Goal: Transaction & Acquisition: Book appointment/travel/reservation

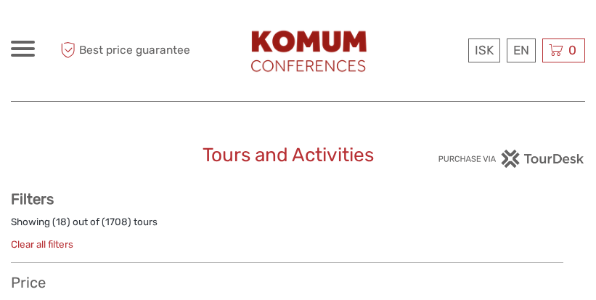
select select
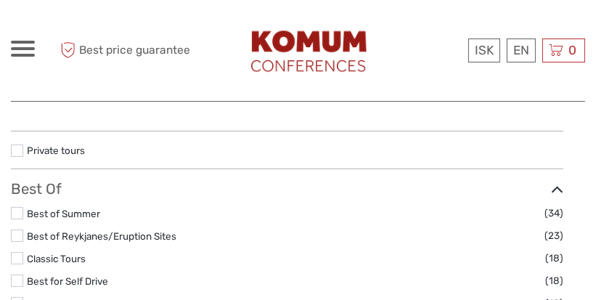
select select
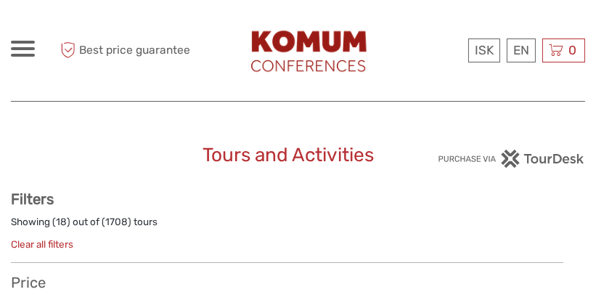
type input "03/10/2025"
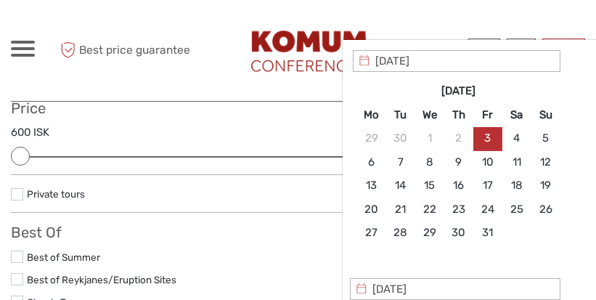
scroll to position [176, 0]
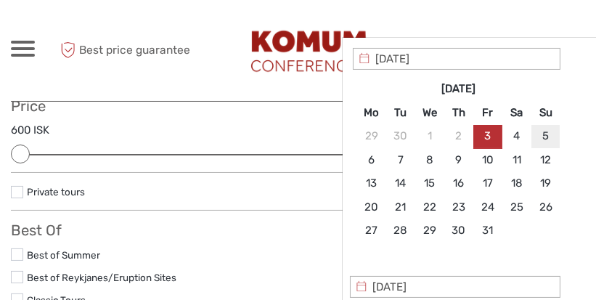
type input "05/10/2025"
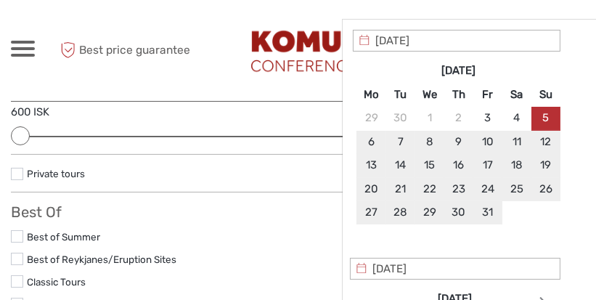
scroll to position [192, 0]
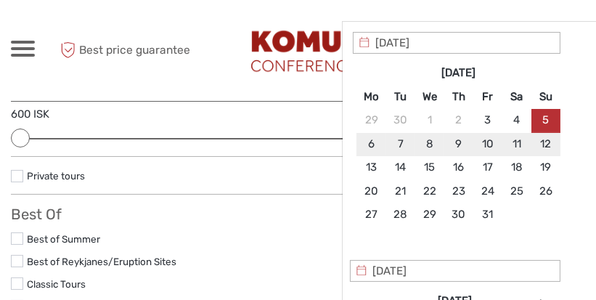
type input "05/10/2025"
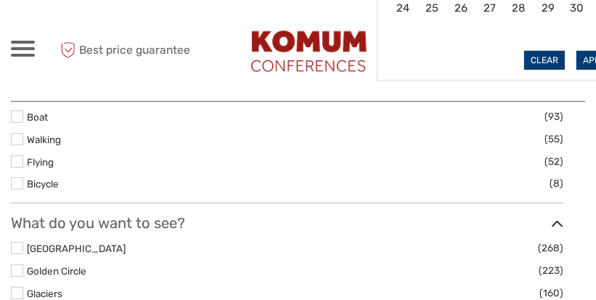
type input "05/10/2025"
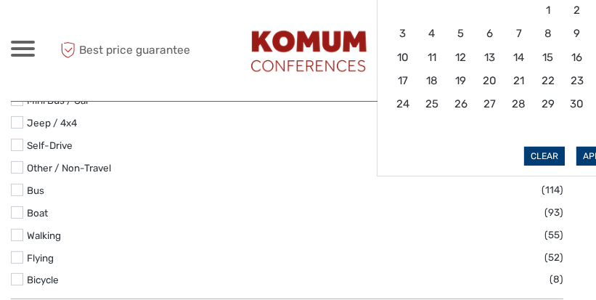
scroll to position [528, 0]
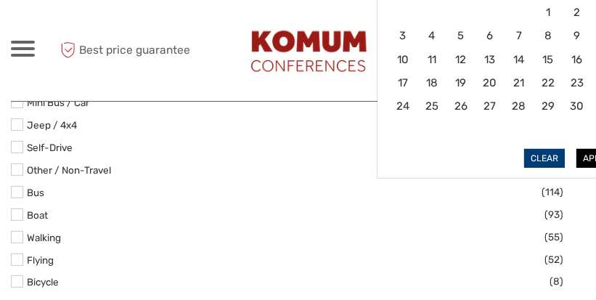
click at [587, 158] on button "Apply" at bounding box center [597, 158] width 41 height 19
type input "05/10/2025 - 05/10/2025"
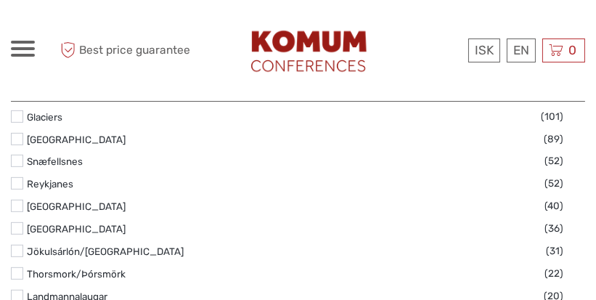
scroll to position [803, 0]
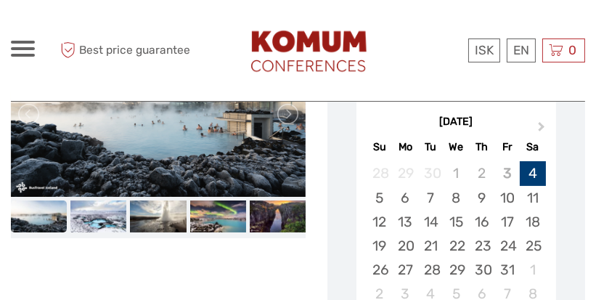
scroll to position [301, 0]
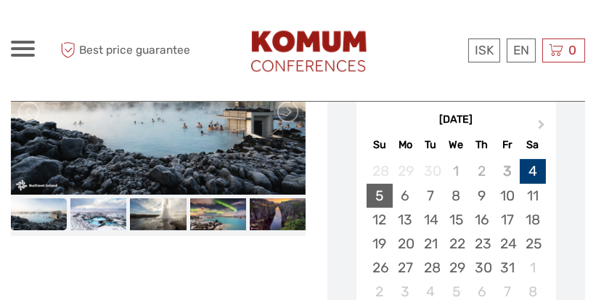
click at [379, 201] on div "5" at bounding box center [379, 196] width 25 height 24
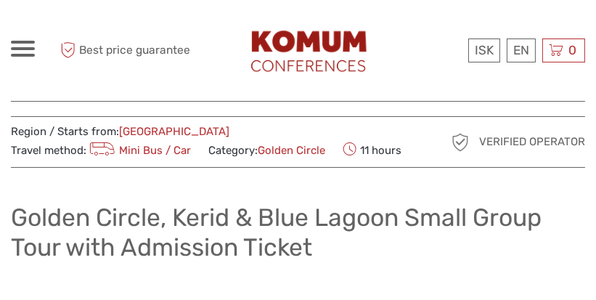
scroll to position [0, 0]
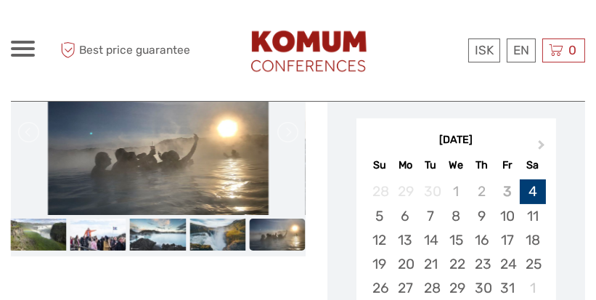
scroll to position [277, 0]
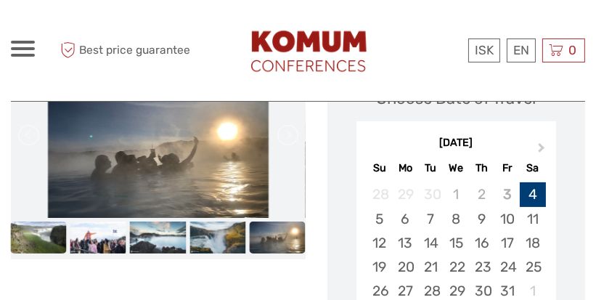
click at [41, 238] on img at bounding box center [38, 236] width 56 height 31
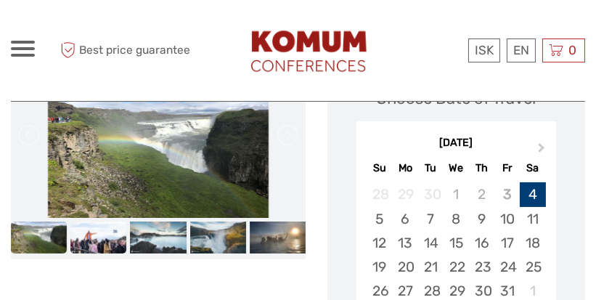
click at [110, 242] on img at bounding box center [98, 236] width 56 height 31
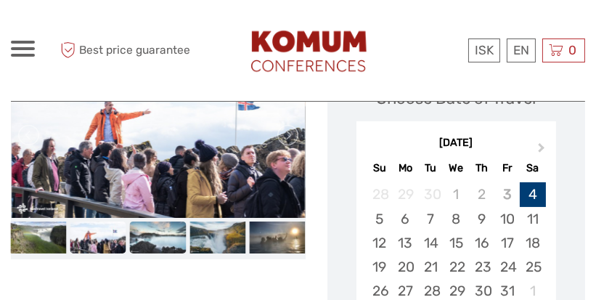
click at [144, 245] on img at bounding box center [158, 236] width 56 height 31
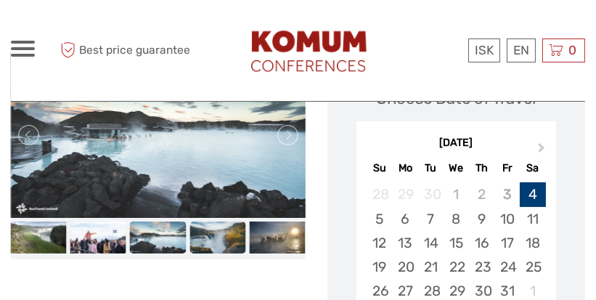
click at [211, 241] on img at bounding box center [218, 236] width 56 height 31
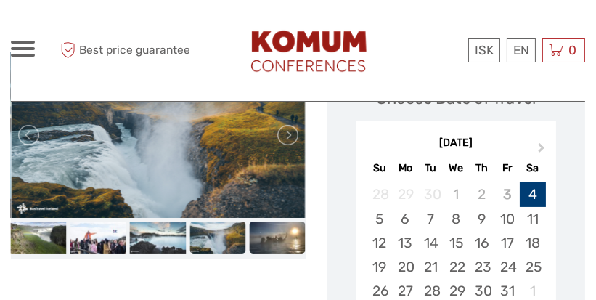
click at [276, 242] on img at bounding box center [277, 236] width 56 height 31
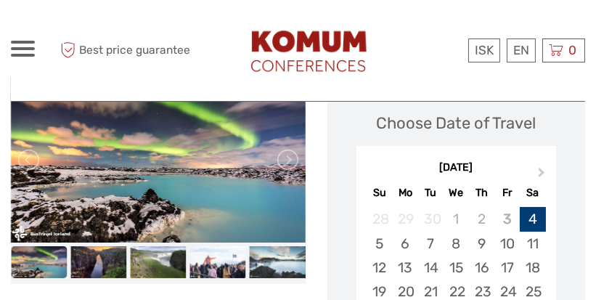
scroll to position [248, 0]
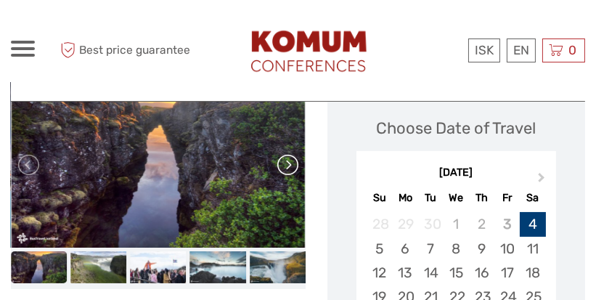
click at [290, 173] on link at bounding box center [286, 164] width 23 height 23
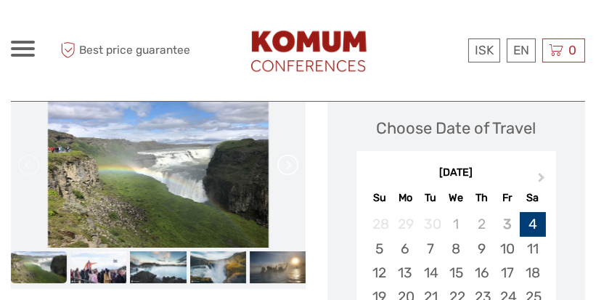
click at [290, 173] on link at bounding box center [286, 164] width 23 height 23
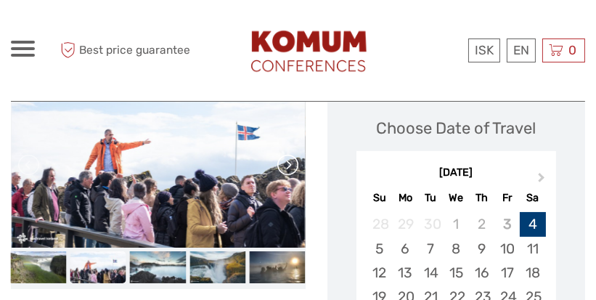
click at [290, 173] on link at bounding box center [286, 164] width 23 height 23
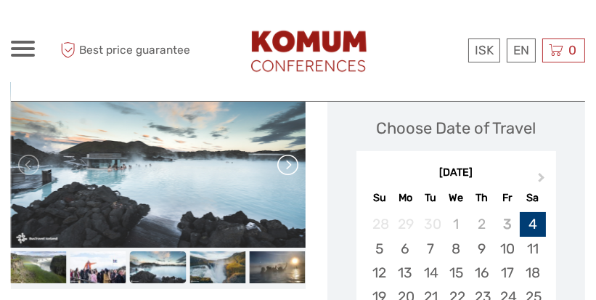
click at [290, 173] on link at bounding box center [286, 164] width 23 height 23
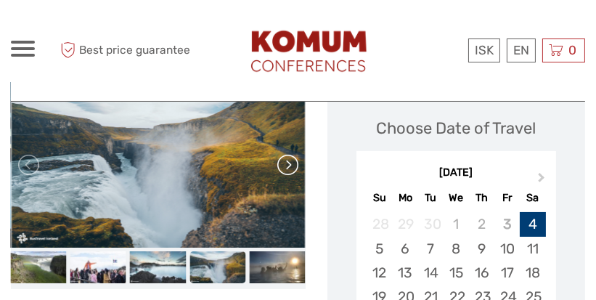
click at [290, 173] on link at bounding box center [286, 164] width 23 height 23
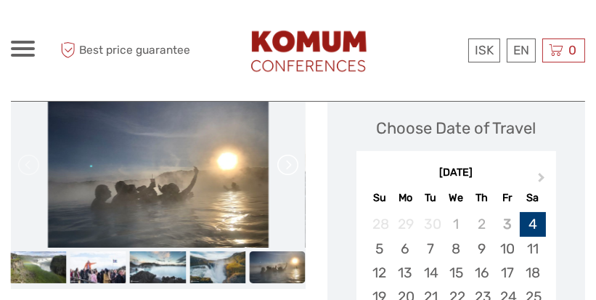
click at [290, 173] on link at bounding box center [286, 164] width 23 height 23
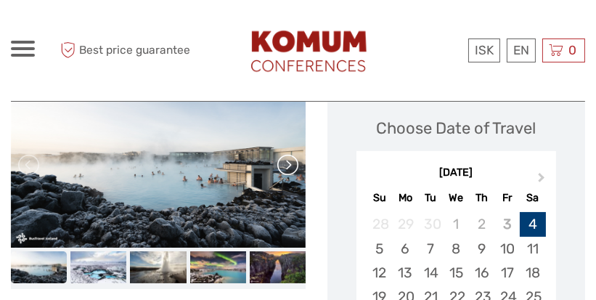
click at [290, 173] on link at bounding box center [286, 164] width 23 height 23
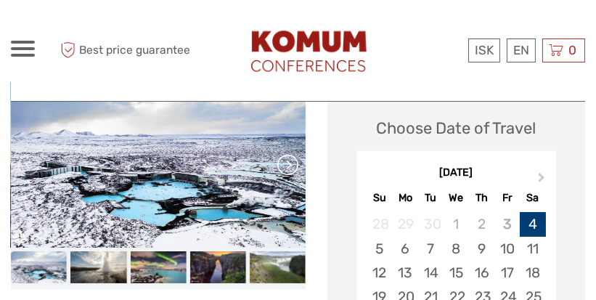
click at [290, 173] on link at bounding box center [286, 164] width 23 height 23
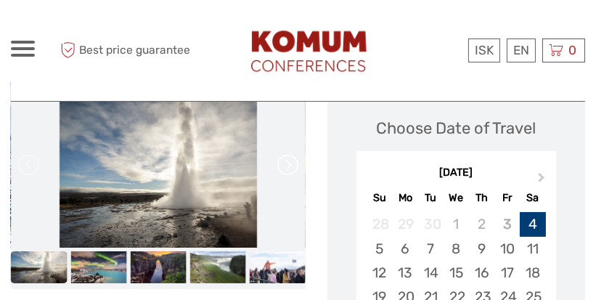
click at [290, 173] on link at bounding box center [286, 164] width 23 height 23
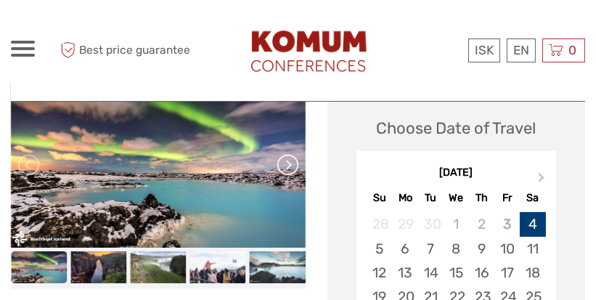
click at [290, 173] on link at bounding box center [286, 164] width 23 height 23
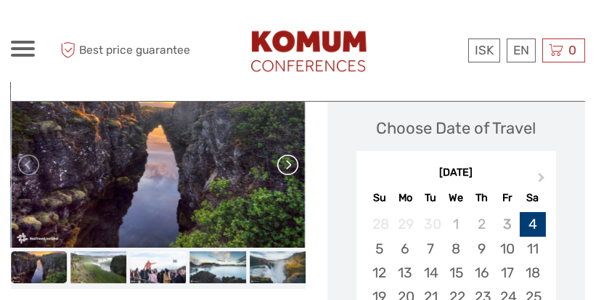
click at [290, 173] on link at bounding box center [286, 164] width 23 height 23
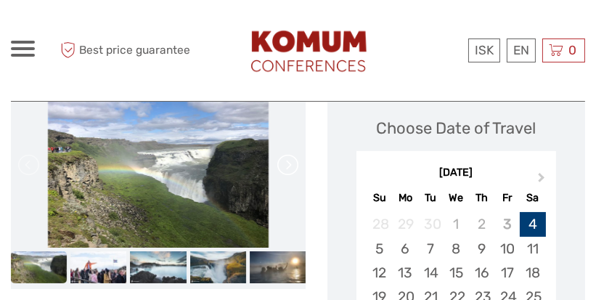
click at [290, 173] on link at bounding box center [286, 164] width 23 height 23
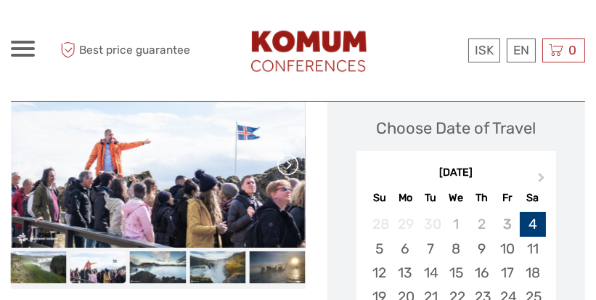
click at [290, 173] on link at bounding box center [286, 164] width 23 height 23
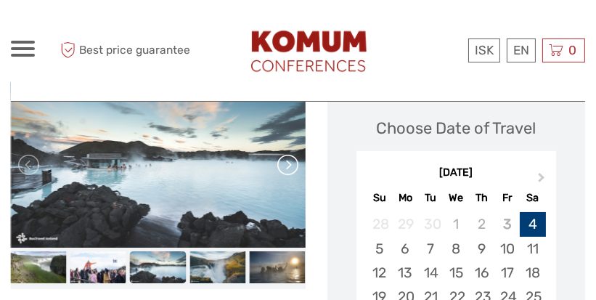
click at [290, 173] on link at bounding box center [286, 164] width 23 height 23
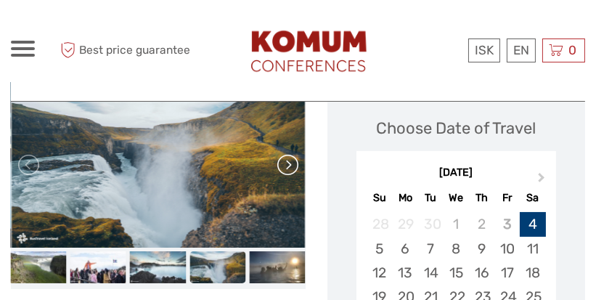
click at [290, 173] on link at bounding box center [286, 164] width 23 height 23
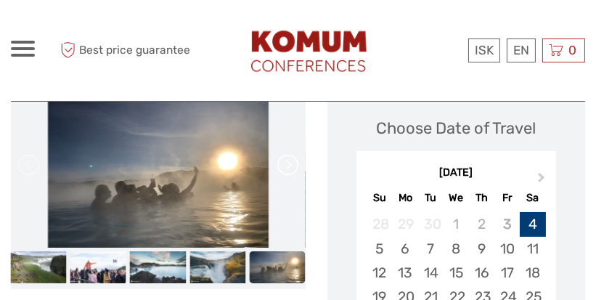
click at [290, 173] on link at bounding box center [286, 164] width 23 height 23
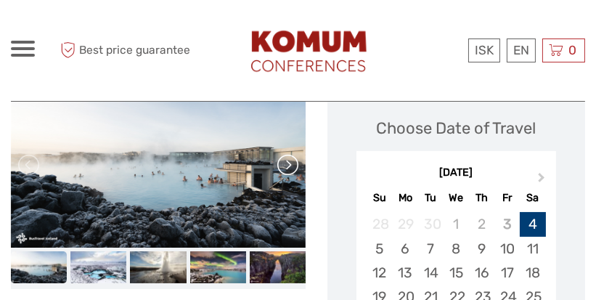
click at [290, 173] on link at bounding box center [286, 164] width 23 height 23
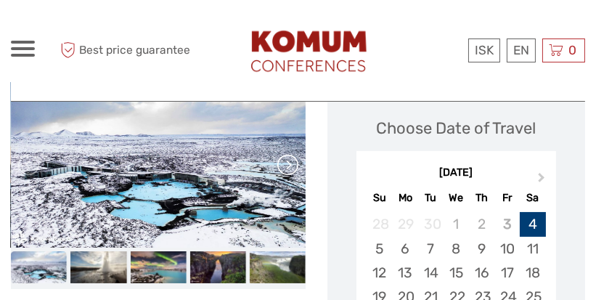
click at [290, 173] on link at bounding box center [286, 164] width 23 height 23
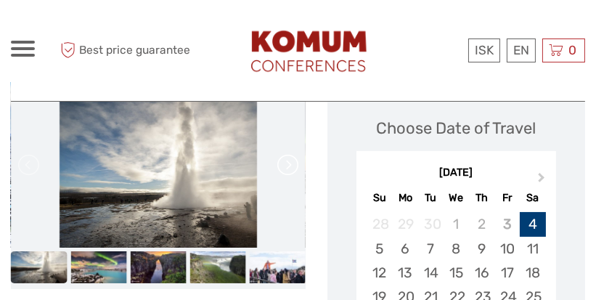
click at [290, 173] on link at bounding box center [286, 164] width 23 height 23
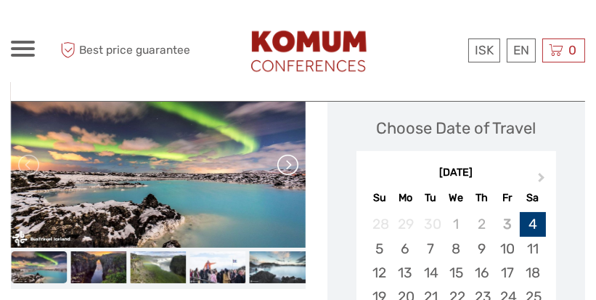
click at [290, 173] on link at bounding box center [286, 164] width 23 height 23
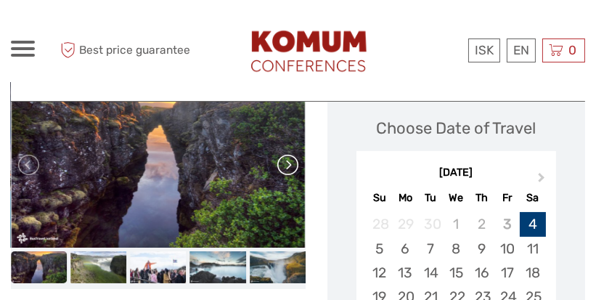
click at [290, 173] on link at bounding box center [286, 164] width 23 height 23
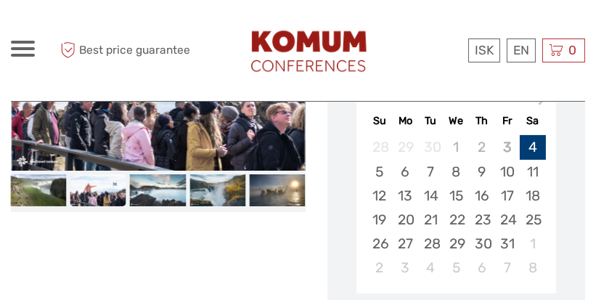
scroll to position [327, 0]
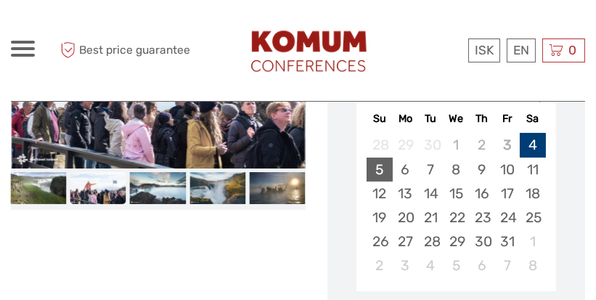
click at [375, 180] on div "5" at bounding box center [379, 170] width 25 height 24
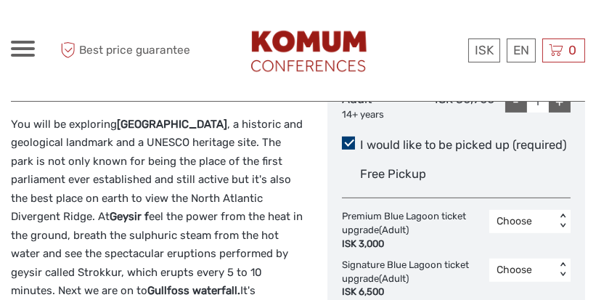
scroll to position [800, 0]
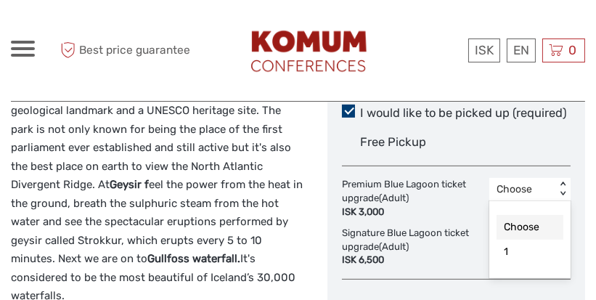
click at [563, 194] on div "< >" at bounding box center [563, 189] width 12 height 15
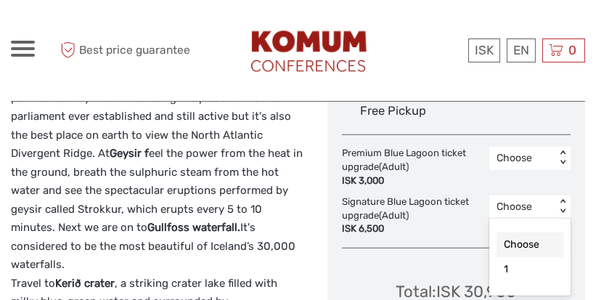
click at [563, 219] on div "option Choose selected, 1 of 2. 2 results available. Use Up and Down to choose …" at bounding box center [529, 206] width 81 height 23
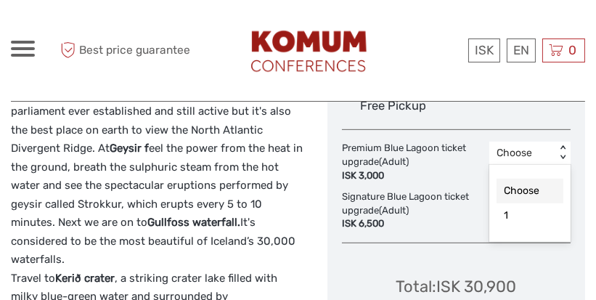
click at [563, 159] on div "< >" at bounding box center [563, 153] width 12 height 15
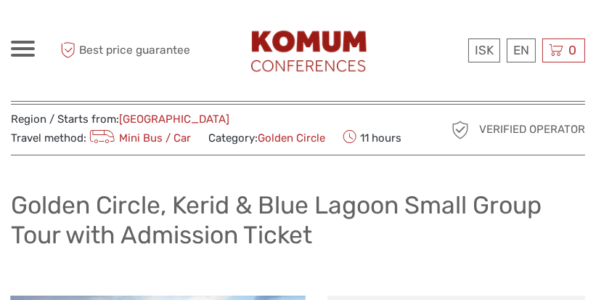
scroll to position [0, 0]
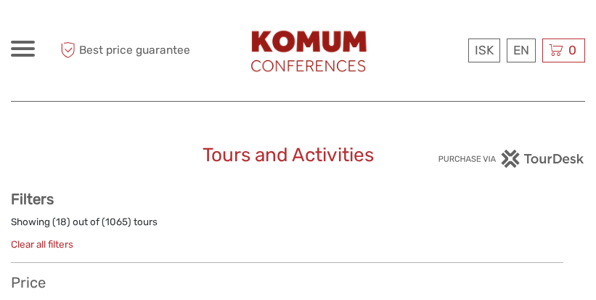
select select
type input "05/10/2025 - 05/10/2025"
select select
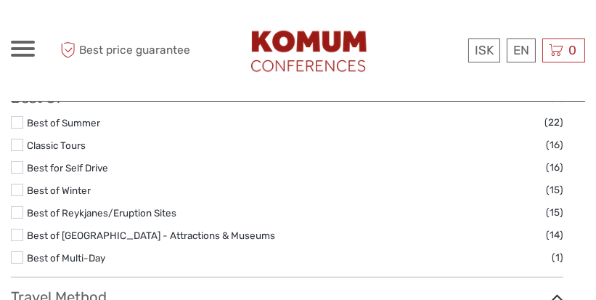
scroll to position [309, 0]
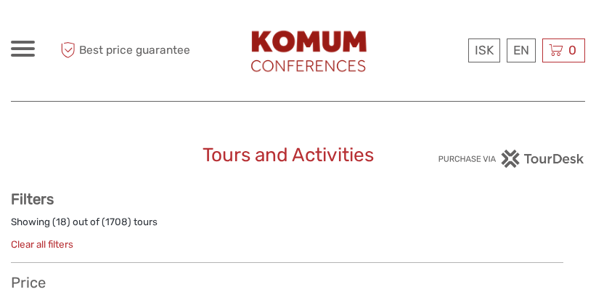
select select
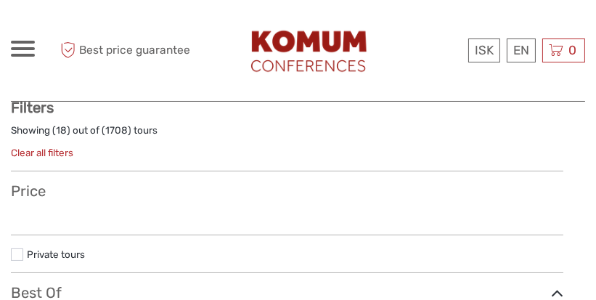
select select
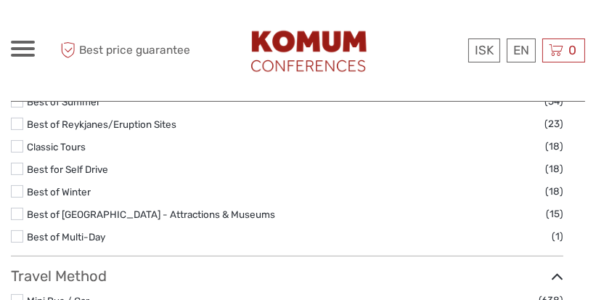
drag, startPoint x: 0, startPoint y: 0, endPoint x: 288, endPoint y: 164, distance: 331.1
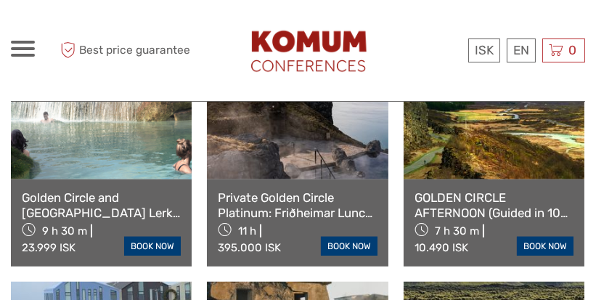
scroll to position [1359, 0]
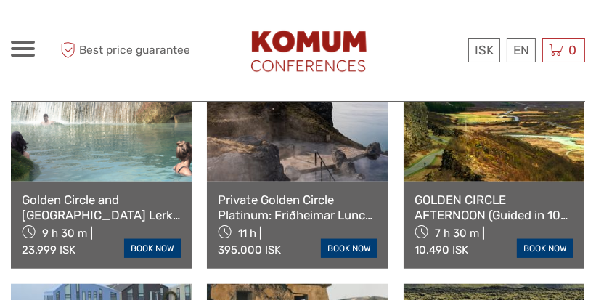
click at [116, 147] on link at bounding box center [101, 105] width 181 height 152
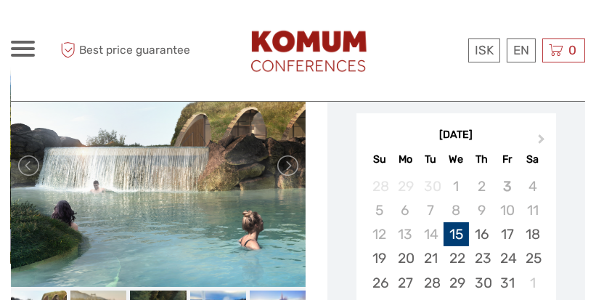
scroll to position [288, 0]
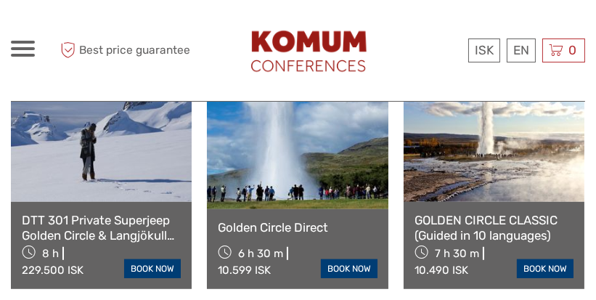
scroll to position [1085, 0]
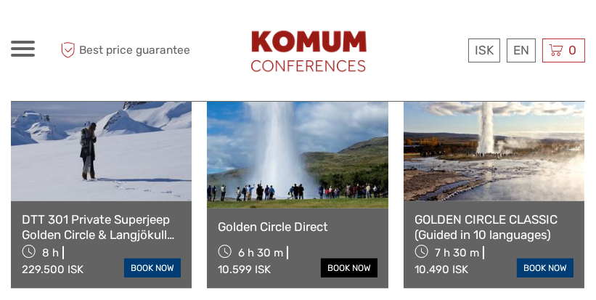
click at [342, 258] on link "book now" at bounding box center [349, 267] width 57 height 19
click at [461, 212] on link "GOLDEN CIRCLE CLASSIC (Guided in 10 languages)" at bounding box center [494, 227] width 159 height 30
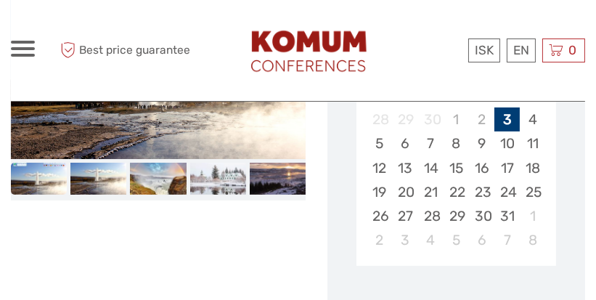
scroll to position [329, 0]
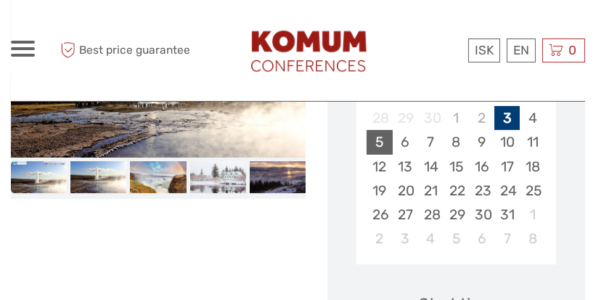
click at [378, 154] on div "5" at bounding box center [379, 142] width 25 height 24
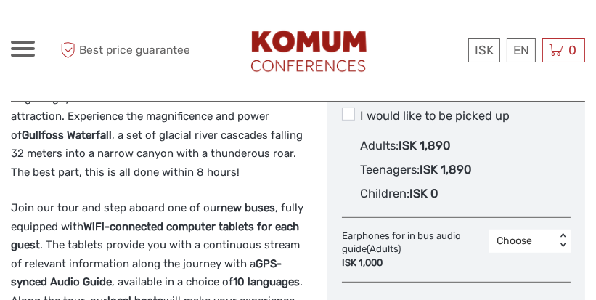
scroll to position [874, 0]
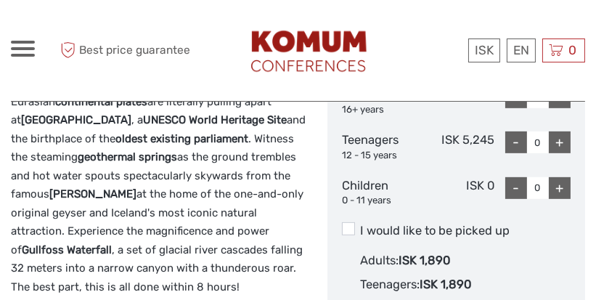
scroll to position [757, 0]
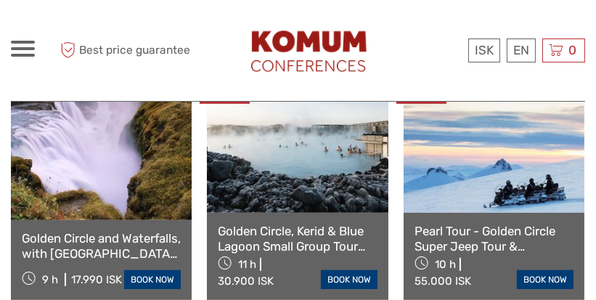
scroll to position [810, 0]
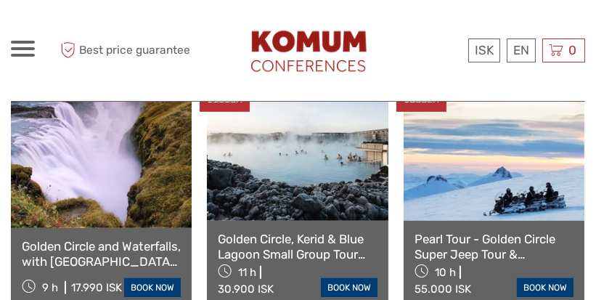
click at [94, 239] on link "Golden Circle and Waterfalls, with [GEOGRAPHIC_DATA] and Kerið in small group" at bounding box center [101, 254] width 159 height 30
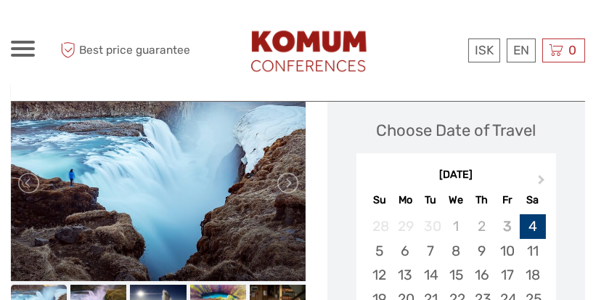
scroll to position [245, 0]
click at [288, 187] on link at bounding box center [286, 182] width 23 height 23
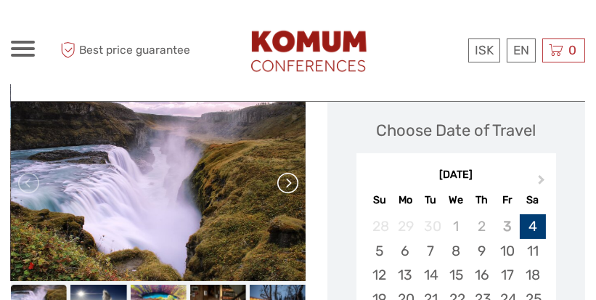
click at [288, 187] on link at bounding box center [286, 182] width 23 height 23
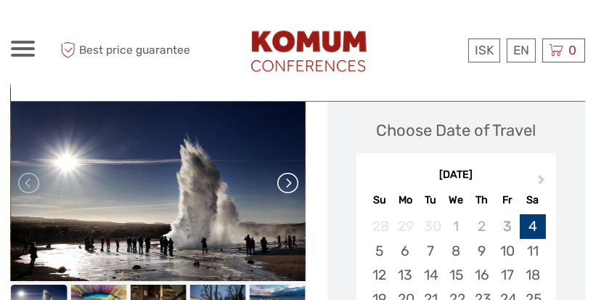
click at [288, 187] on link at bounding box center [286, 182] width 23 height 23
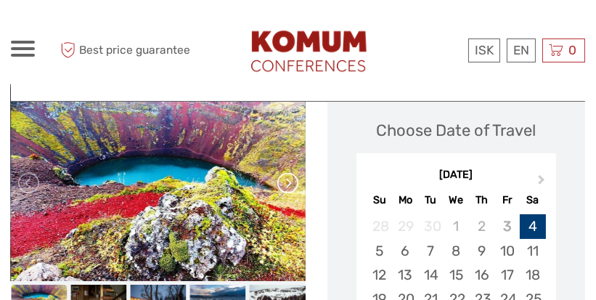
click at [288, 187] on link at bounding box center [286, 182] width 23 height 23
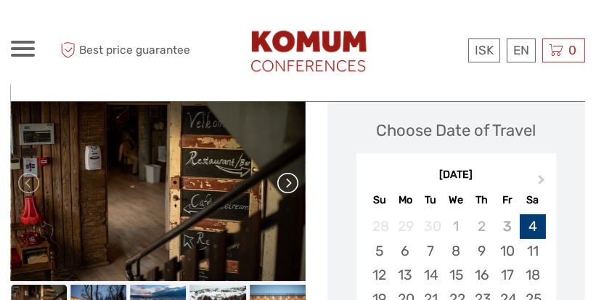
click at [288, 187] on link at bounding box center [286, 182] width 23 height 23
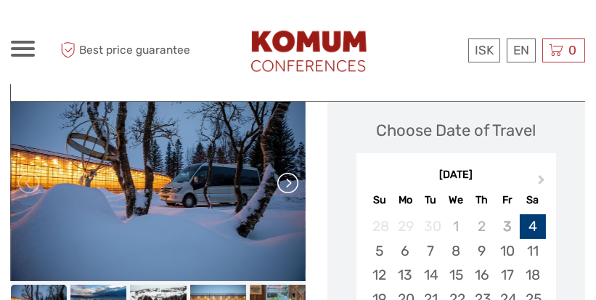
click at [288, 187] on link at bounding box center [286, 182] width 23 height 23
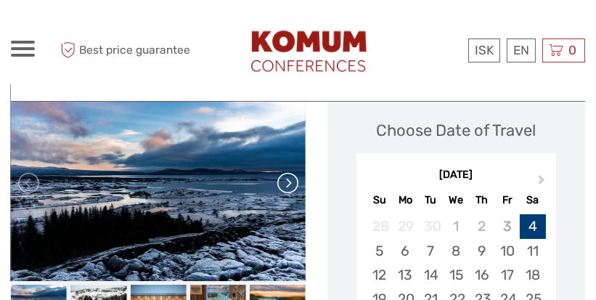
click at [288, 187] on link at bounding box center [286, 182] width 23 height 23
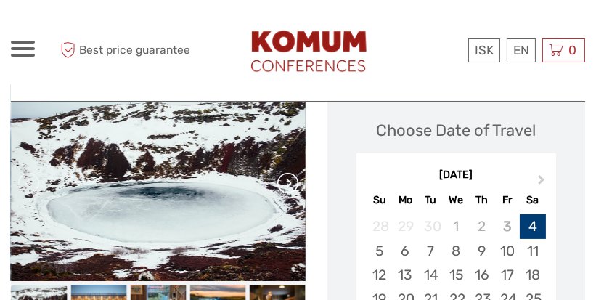
click at [288, 187] on link at bounding box center [286, 182] width 23 height 23
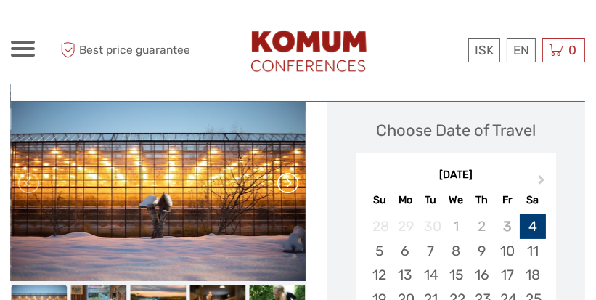
click at [288, 187] on link at bounding box center [286, 182] width 23 height 23
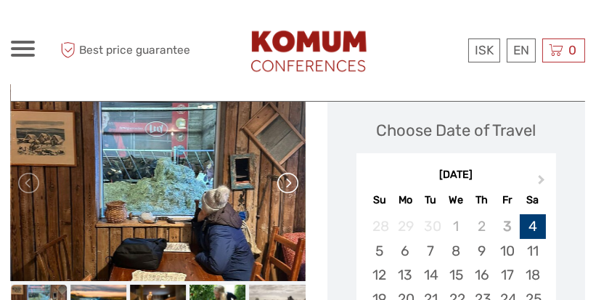
click at [288, 187] on link at bounding box center [286, 182] width 23 height 23
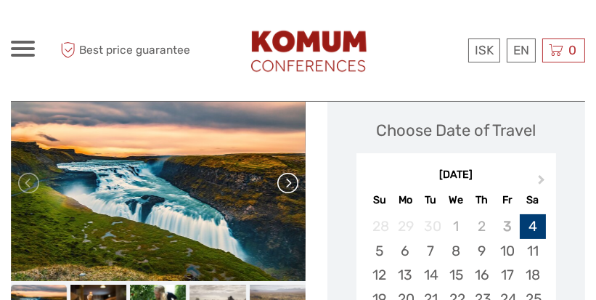
click at [288, 187] on link at bounding box center [286, 182] width 23 height 23
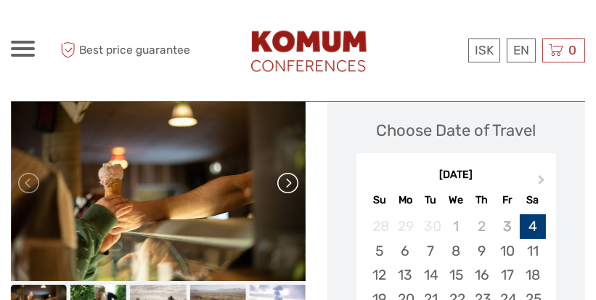
click at [288, 187] on link at bounding box center [286, 182] width 23 height 23
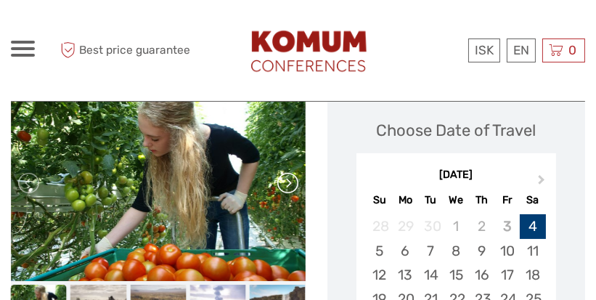
click at [288, 187] on link at bounding box center [286, 182] width 23 height 23
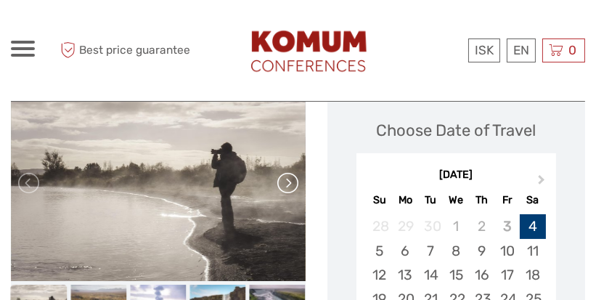
click at [288, 187] on link at bounding box center [286, 182] width 23 height 23
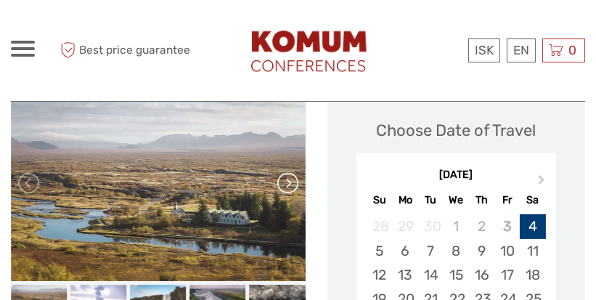
click at [288, 187] on link at bounding box center [286, 182] width 23 height 23
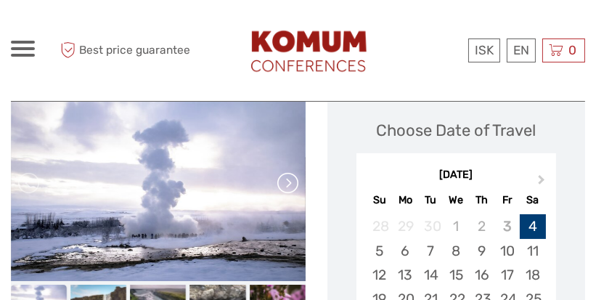
click at [288, 187] on link at bounding box center [286, 182] width 23 height 23
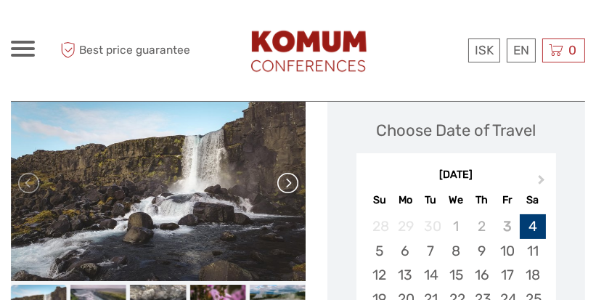
click at [288, 187] on link at bounding box center [286, 182] width 23 height 23
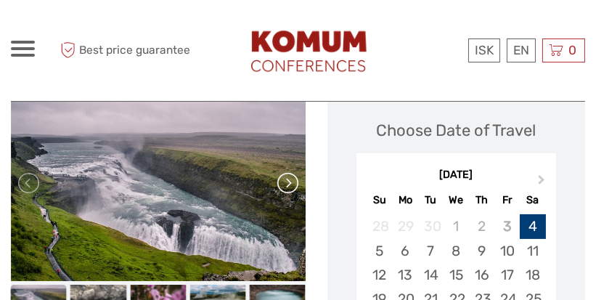
click at [288, 187] on link at bounding box center [286, 182] width 23 height 23
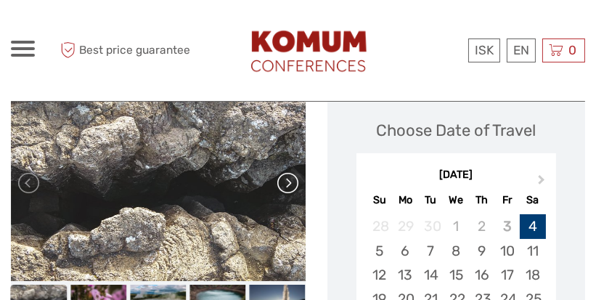
click at [288, 187] on link at bounding box center [286, 182] width 23 height 23
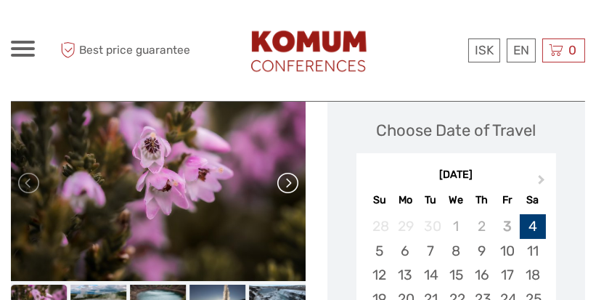
click at [288, 187] on link at bounding box center [286, 182] width 23 height 23
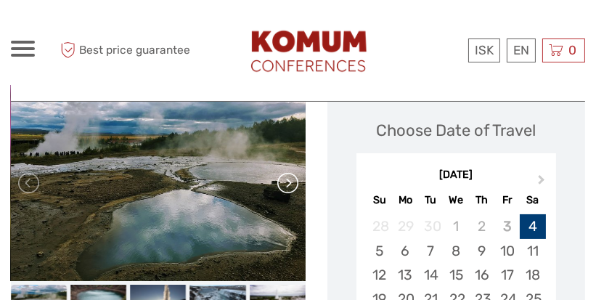
click at [288, 187] on link at bounding box center [286, 182] width 23 height 23
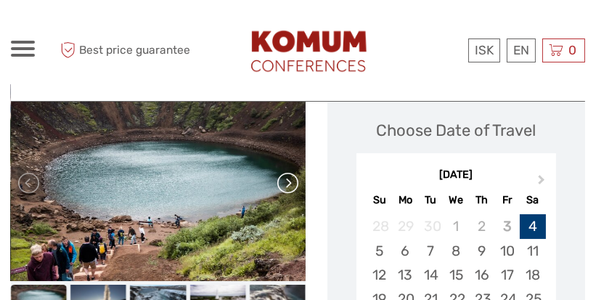
click at [288, 187] on link at bounding box center [286, 182] width 23 height 23
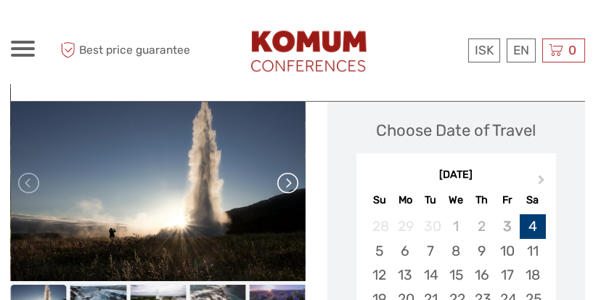
click at [288, 187] on link at bounding box center [286, 182] width 23 height 23
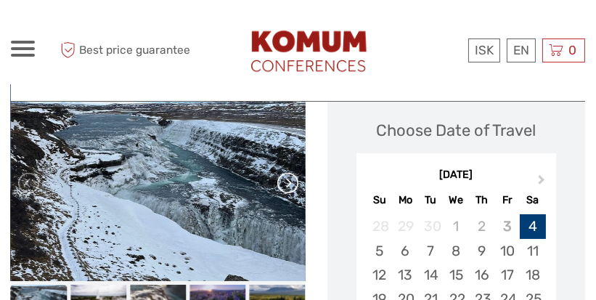
click at [288, 187] on link at bounding box center [286, 182] width 23 height 23
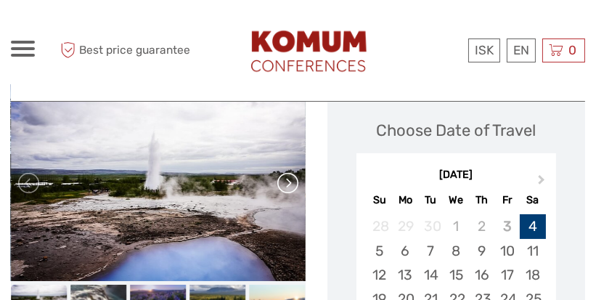
click at [288, 187] on link at bounding box center [286, 182] width 23 height 23
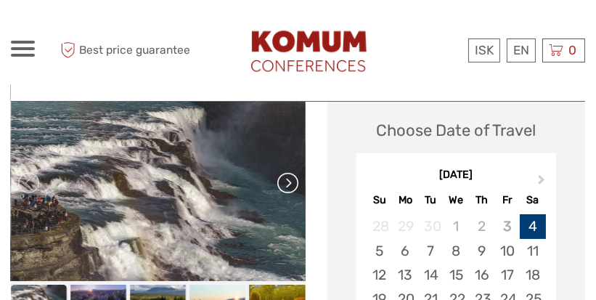
click at [288, 187] on link at bounding box center [286, 182] width 23 height 23
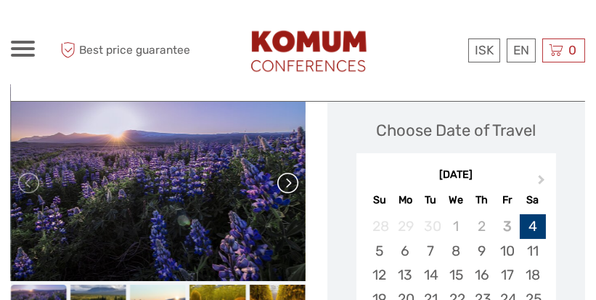
click at [288, 187] on link at bounding box center [286, 182] width 23 height 23
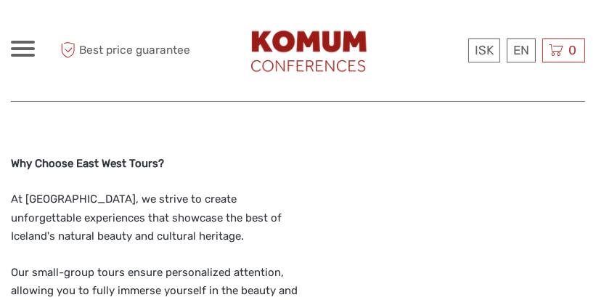
scroll to position [1687, 0]
